Goal: Task Accomplishment & Management: Manage account settings

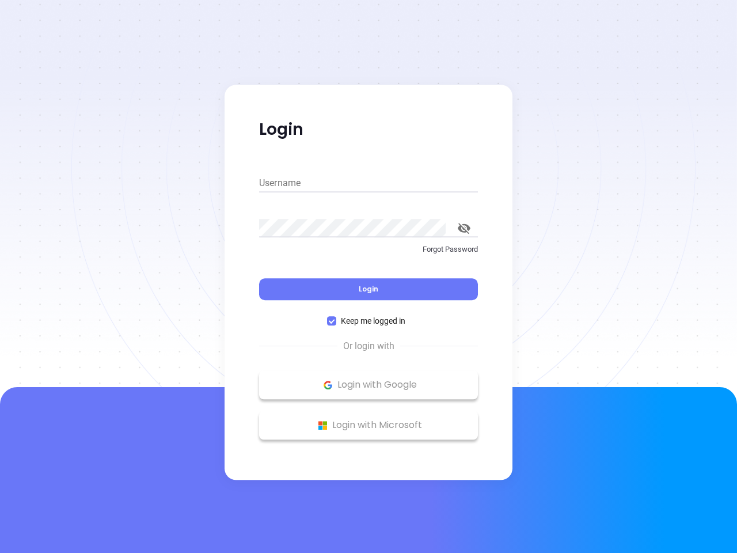
click at [368, 276] on div "Login" at bounding box center [368, 282] width 219 height 36
click at [368, 183] on input "Username" at bounding box center [368, 183] width 219 height 18
click at [464, 228] on icon "toggle password visibility" at bounding box center [464, 228] width 13 height 11
click at [368, 289] on span "Login" at bounding box center [369, 289] width 20 height 10
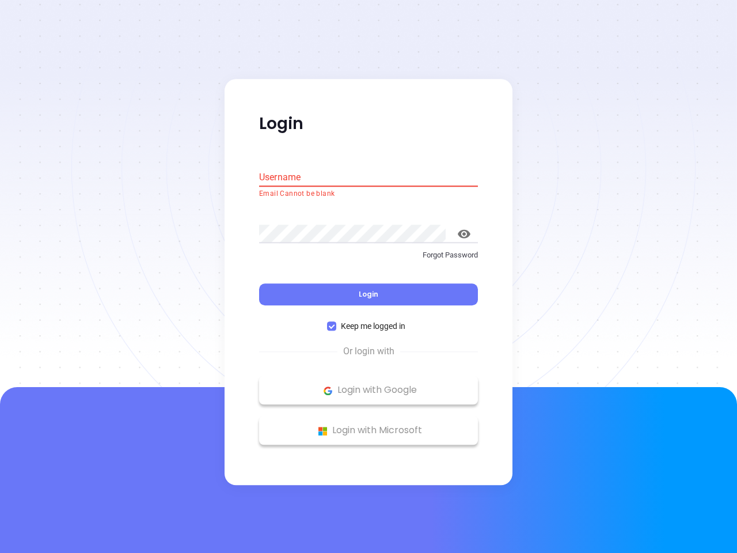
click at [368, 321] on span "Keep me logged in" at bounding box center [373, 326] width 74 height 13
click at [336, 322] on input "Keep me logged in" at bounding box center [331, 326] width 9 height 9
checkbox input "false"
click at [368, 385] on p "Login with Google" at bounding box center [368, 390] width 207 height 17
click at [368, 425] on p "Login with Microsoft" at bounding box center [368, 430] width 207 height 17
